Goal: Information Seeking & Learning: Find specific fact

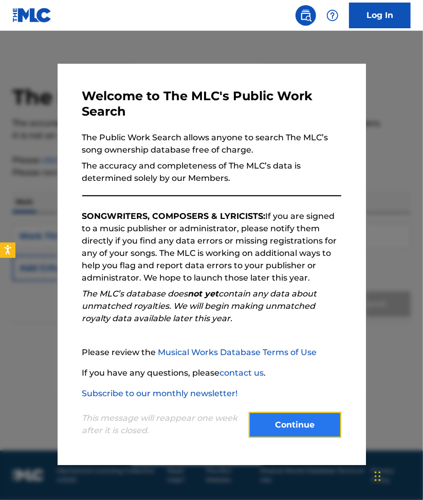
click at [267, 436] on button "Continue" at bounding box center [295, 425] width 93 height 26
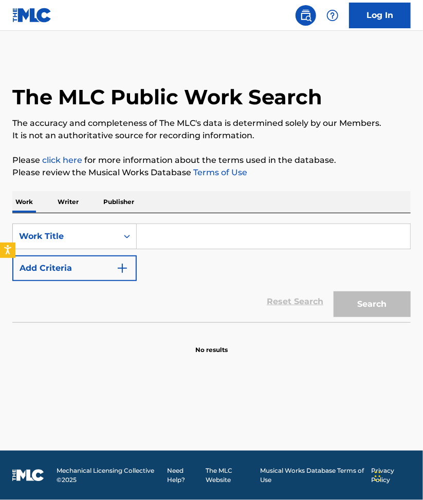
click at [164, 241] on input "Search Form" at bounding box center [274, 236] width 274 height 25
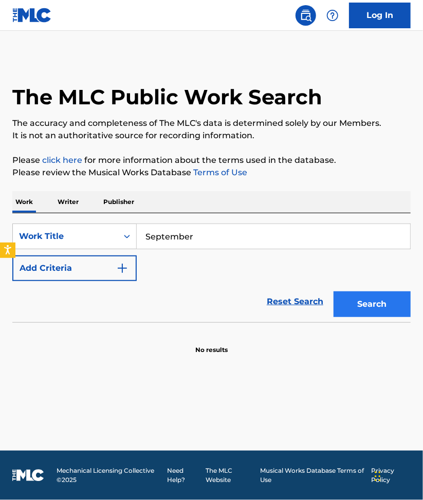
type input "September"
click at [383, 304] on button "Search" at bounding box center [372, 305] width 77 height 26
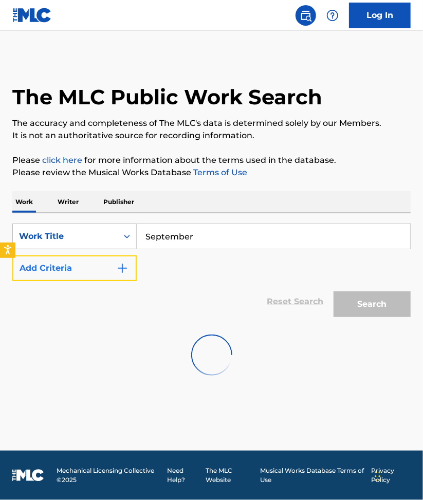
click at [122, 272] on img "Search Form" at bounding box center [122, 268] width 12 height 12
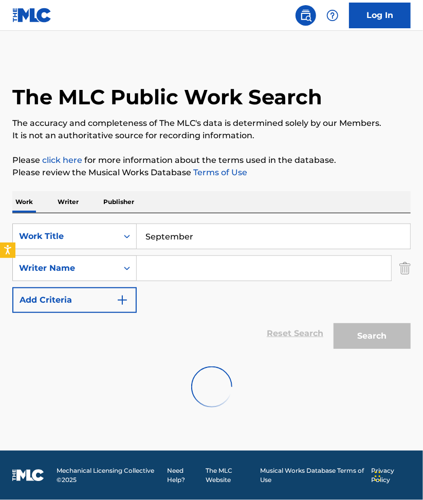
click at [179, 271] on input "Search Form" at bounding box center [264, 268] width 255 height 25
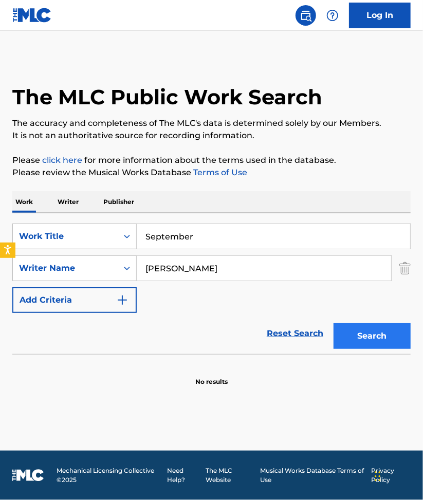
type input "Allee Willis"
click at [375, 337] on button "Search" at bounding box center [372, 336] width 77 height 26
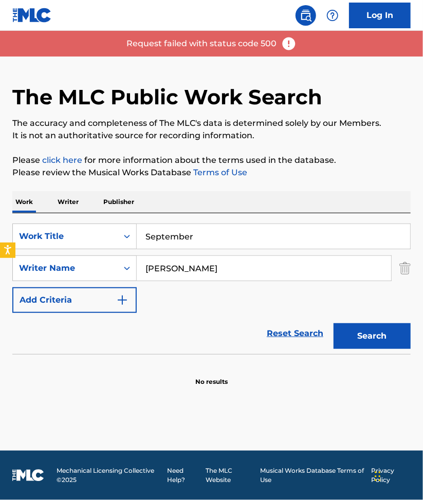
click at [287, 47] on img at bounding box center [288, 43] width 15 height 15
click at [203, 45] on p "Request failed with status code 500" at bounding box center [202, 44] width 150 height 12
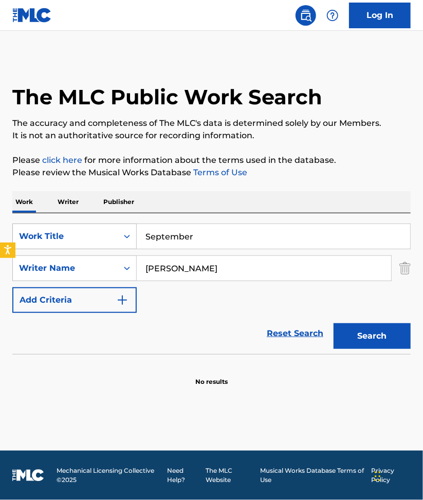
click at [124, 240] on icon "Search Form" at bounding box center [127, 236] width 10 height 10
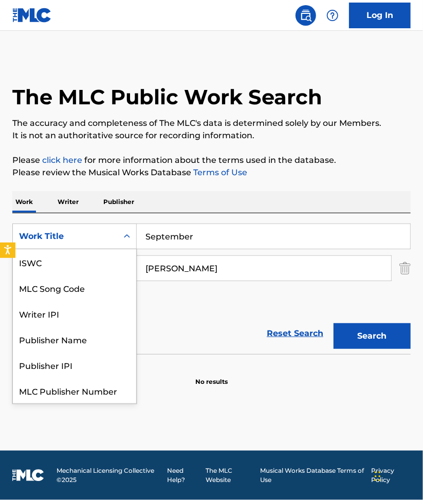
scroll to position [26, 0]
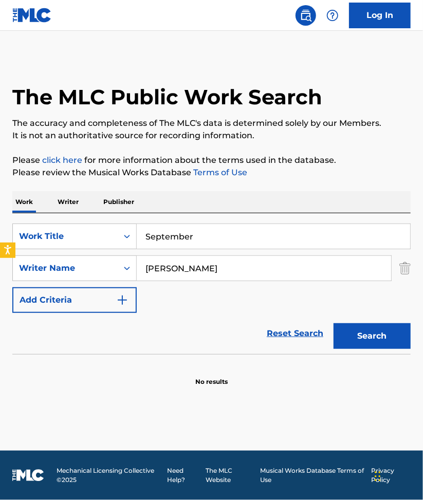
click at [167, 302] on div "SearchWithCriteria237651ab-f742-4930-9142-e4c2c0fafa41 Work Title September Sea…" at bounding box center [211, 268] width 399 height 89
click at [77, 205] on p "Writer" at bounding box center [68, 202] width 27 height 22
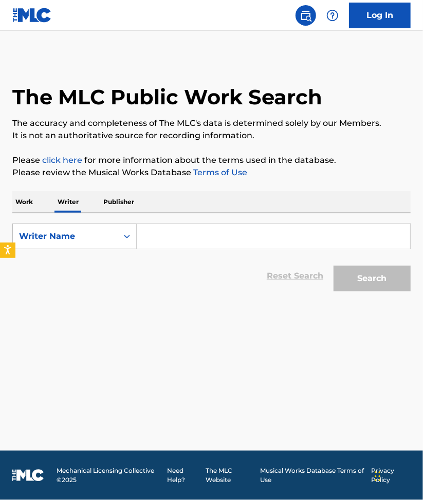
click at [111, 208] on p "Publisher" at bounding box center [118, 202] width 37 height 22
click at [70, 205] on p "Writer" at bounding box center [68, 202] width 27 height 22
click at [128, 208] on p "Publisher" at bounding box center [118, 202] width 37 height 22
click at [153, 238] on input "Search Form" at bounding box center [274, 236] width 274 height 25
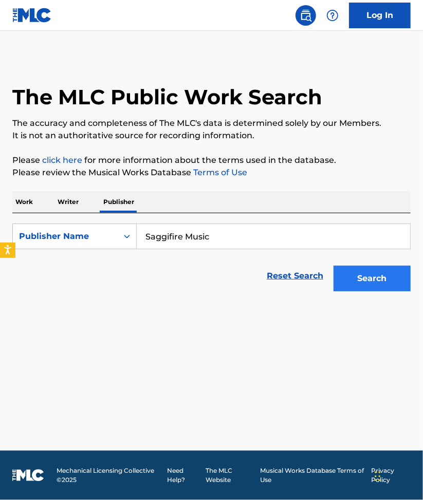
type input "Saggifire Music"
click at [373, 281] on button "Search" at bounding box center [372, 279] width 77 height 26
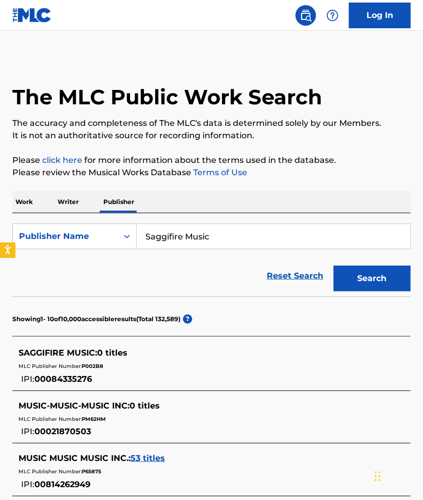
click at [32, 204] on p "Work" at bounding box center [24, 202] width 24 height 22
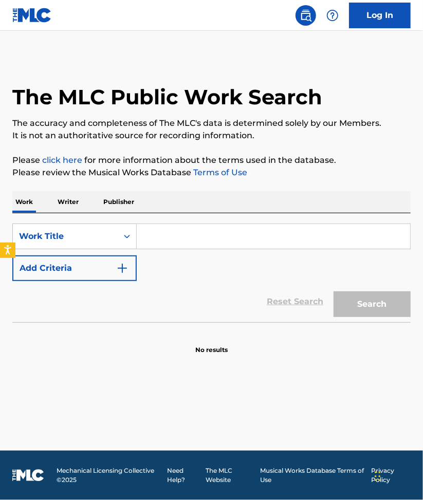
click at [178, 240] on input "Search Form" at bounding box center [274, 236] width 274 height 25
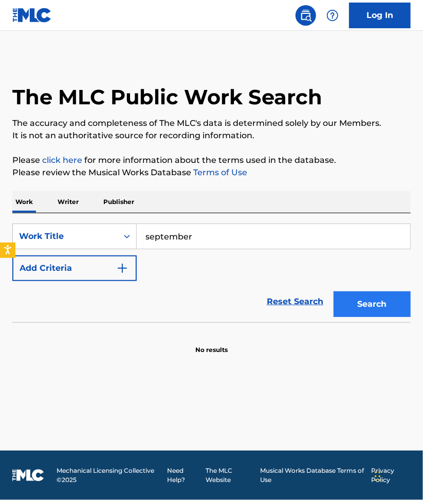
type input "september"
click at [366, 305] on button "Search" at bounding box center [372, 305] width 77 height 26
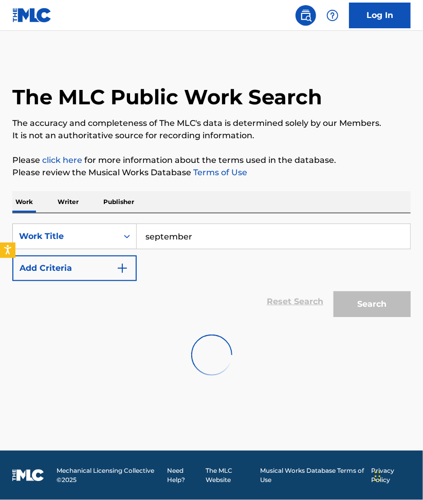
click at [175, 295] on div "Reset Search Search" at bounding box center [211, 301] width 399 height 41
drag, startPoint x: 194, startPoint y: 302, endPoint x: 161, endPoint y: 391, distance: 95.3
click at [161, 391] on main "The MLC Public Work Search The accuracy and completeness of The MLC's data is d…" at bounding box center [211, 241] width 423 height 420
click at [103, 323] on div at bounding box center [211, 355] width 399 height 66
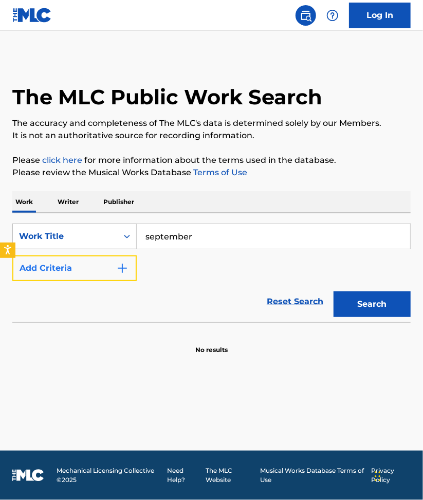
click at [128, 266] on img "Search Form" at bounding box center [122, 268] width 12 height 12
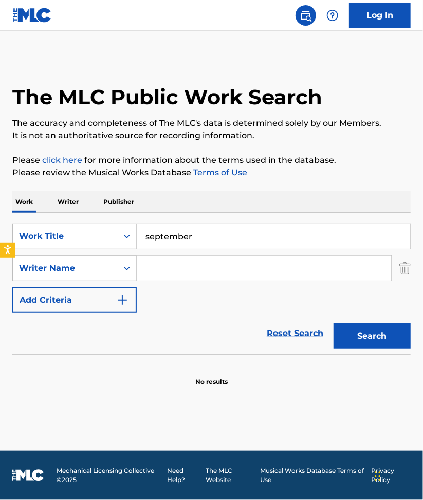
click at [169, 276] on input "Search Form" at bounding box center [264, 268] width 255 height 25
paste input "Maurice White"
type input "Maurice White"
click at [334, 323] on button "Search" at bounding box center [372, 336] width 77 height 26
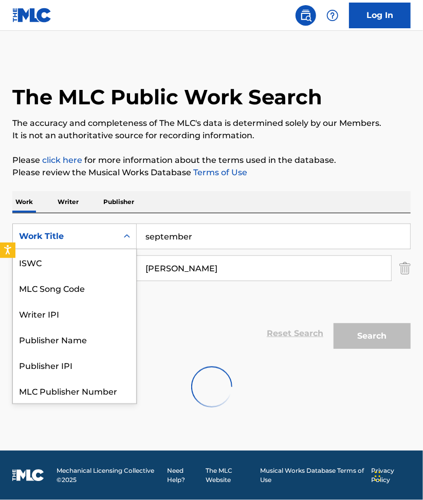
click at [121, 240] on div "Search Form" at bounding box center [127, 236] width 19 height 19
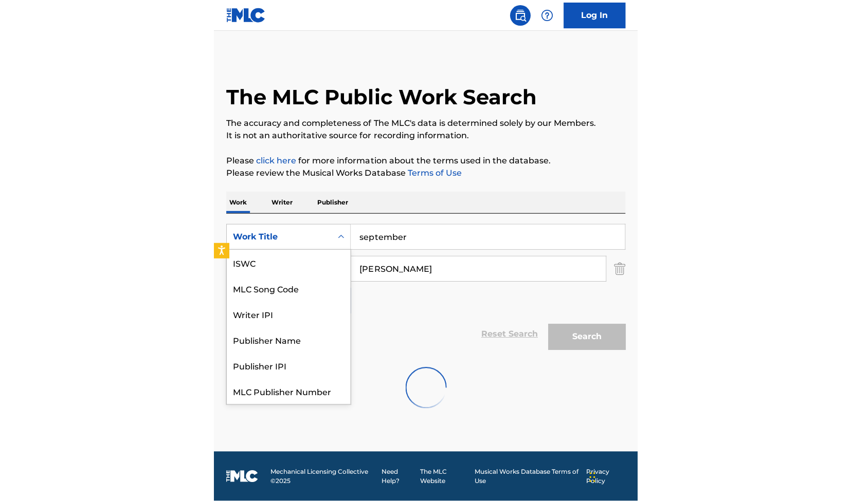
scroll to position [26, 0]
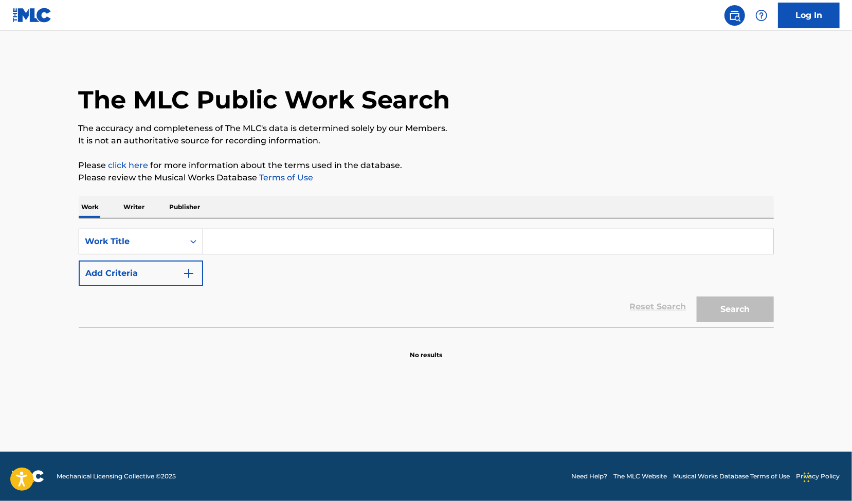
click at [253, 250] on input "Search Form" at bounding box center [488, 241] width 570 height 25
type input "September"
click at [697, 297] on button "Search" at bounding box center [735, 310] width 77 height 26
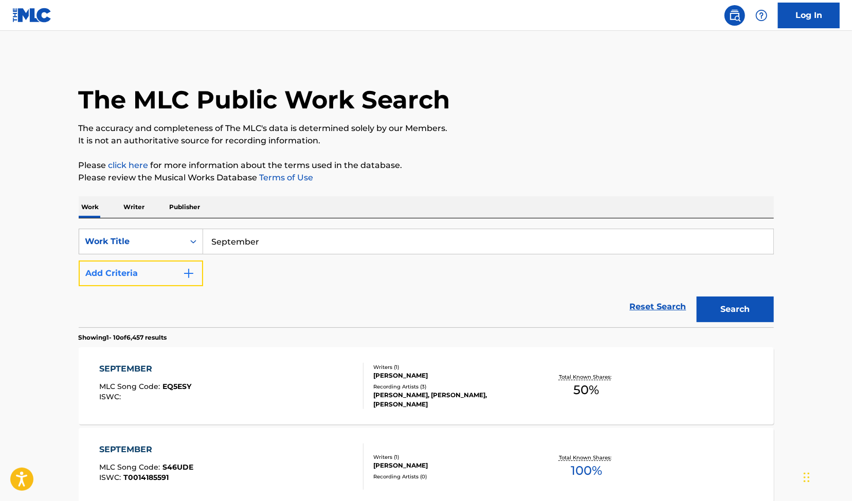
click at [186, 269] on img "Search Form" at bounding box center [189, 273] width 12 height 12
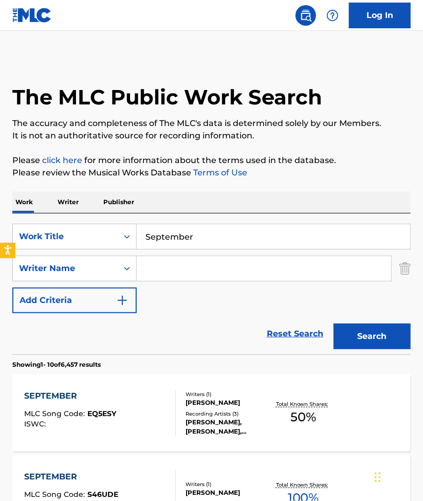
click at [195, 271] on input "Search Form" at bounding box center [264, 268] width 255 height 25
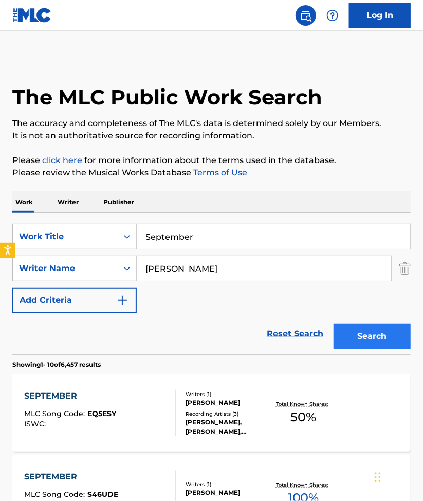
type input "[PERSON_NAME]"
click at [353, 335] on button "Search" at bounding box center [372, 336] width 77 height 26
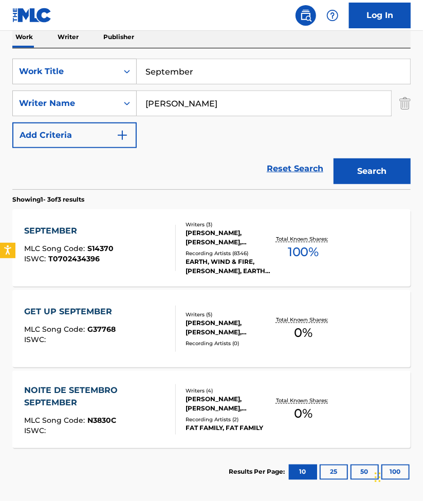
scroll to position [167, 0]
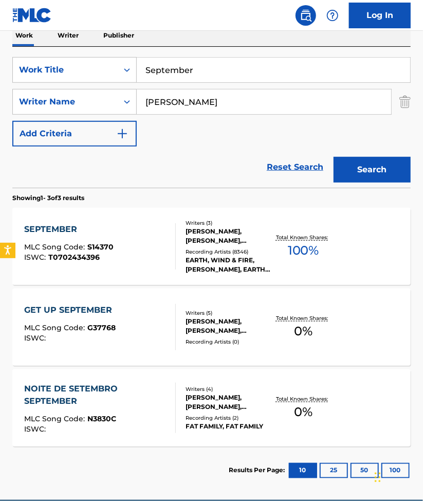
click at [209, 238] on div "[PERSON_NAME], [PERSON_NAME], [PERSON_NAME]" at bounding box center [228, 236] width 85 height 19
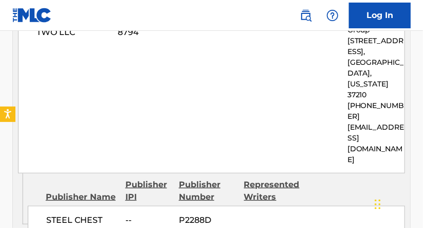
scroll to position [1525, 0]
